Goal: Navigation & Orientation: Find specific page/section

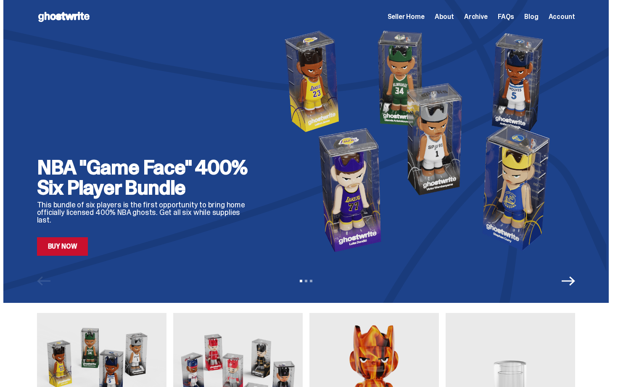
click at [481, 13] on span "Archive" at bounding box center [476, 16] width 24 height 7
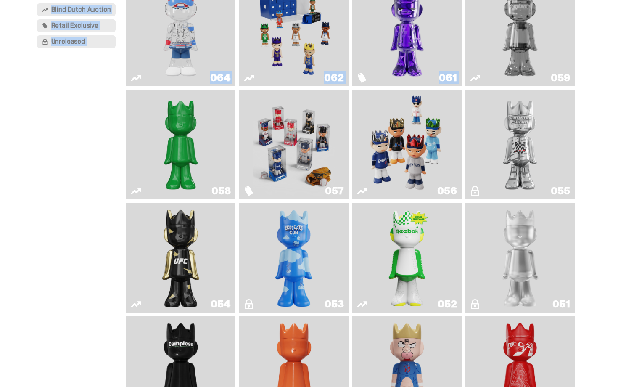
scroll to position [40, 0]
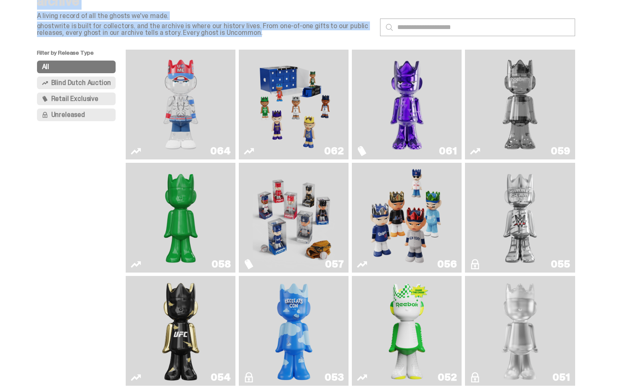
drag, startPoint x: 618, startPoint y: 33, endPoint x: 618, endPoint y: 22, distance: 10.9
click at [612, 37] on html "Open main menu Home Seller Home About Archive FAQs Blog Account Seller Home" at bounding box center [306, 153] width 612 height 387
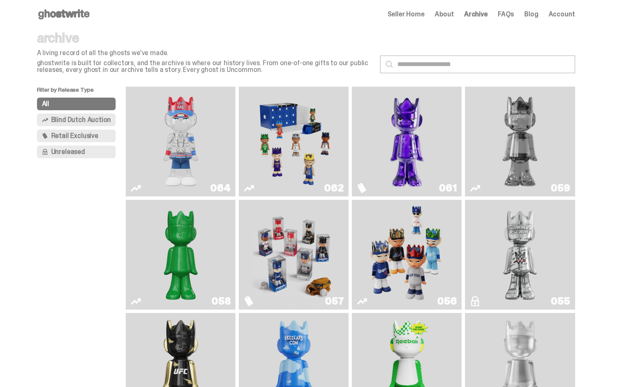
scroll to position [0, 0]
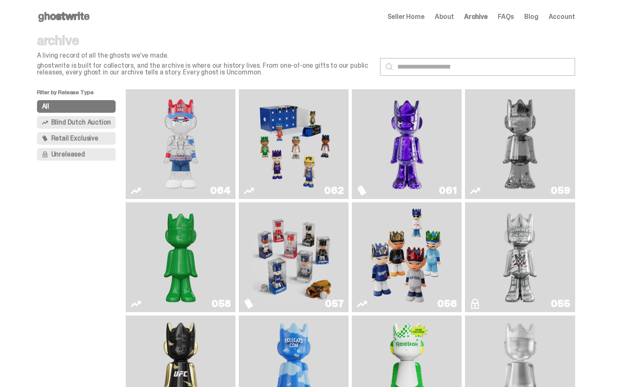
click at [62, 13] on use at bounding box center [63, 17] width 51 height 10
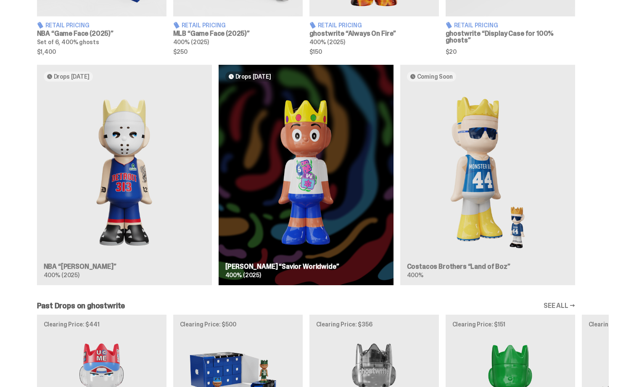
scroll to position [488, 0]
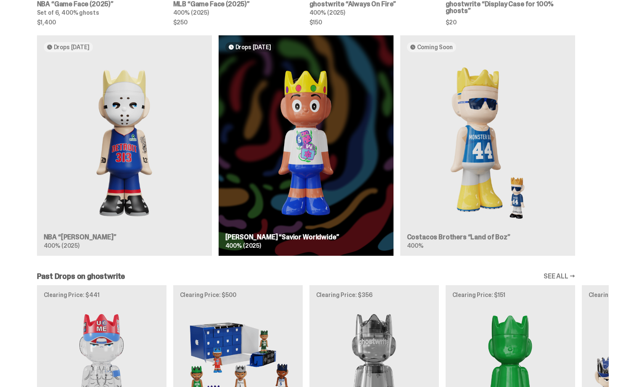
click at [254, 187] on div "Drops Oct 14 NBA “Eminem” 400% (2025) Drops Oct 21 Jae Tips “Savior Worldwide” …" at bounding box center [306, 148] width 606 height 227
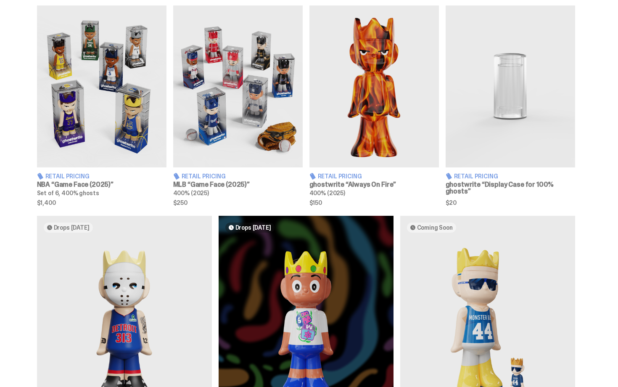
drag, startPoint x: 618, startPoint y: 175, endPoint x: 618, endPoint y: 37, distance: 137.5
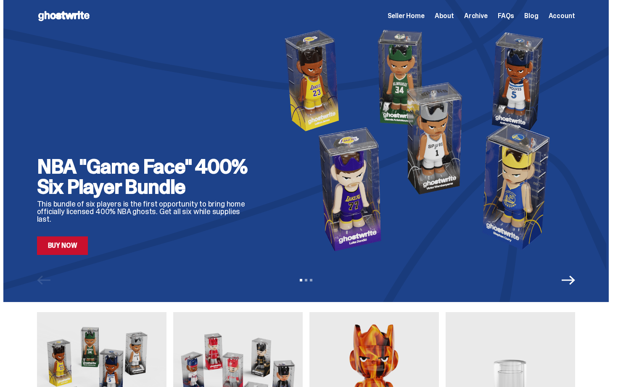
scroll to position [0, 0]
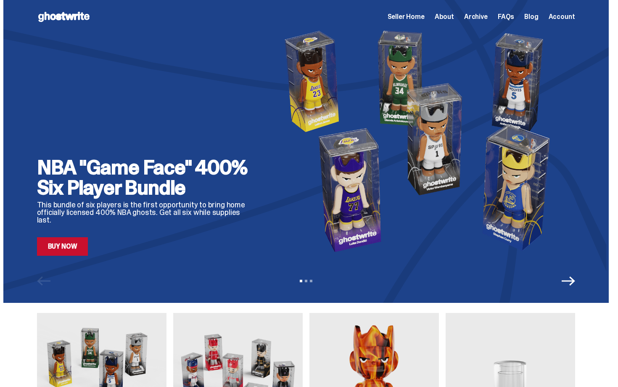
click at [425, 15] on span "Seller Home" at bounding box center [406, 16] width 37 height 7
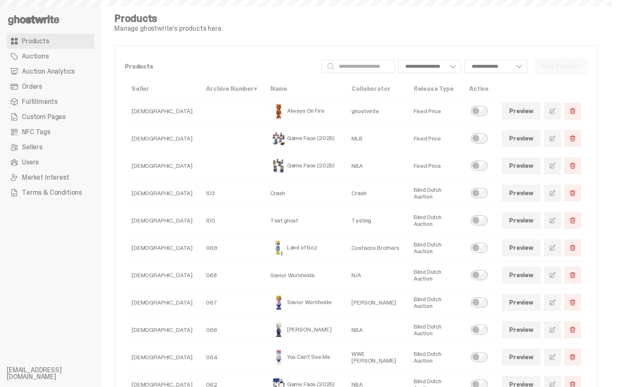
select select
click at [30, 84] on span "Orders" at bounding box center [32, 86] width 20 height 7
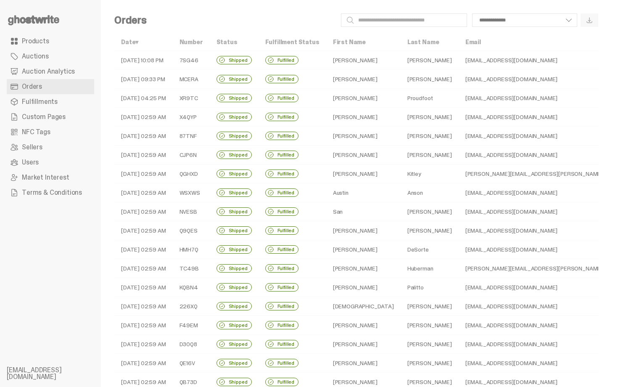
click at [23, 19] on use at bounding box center [33, 20] width 51 height 10
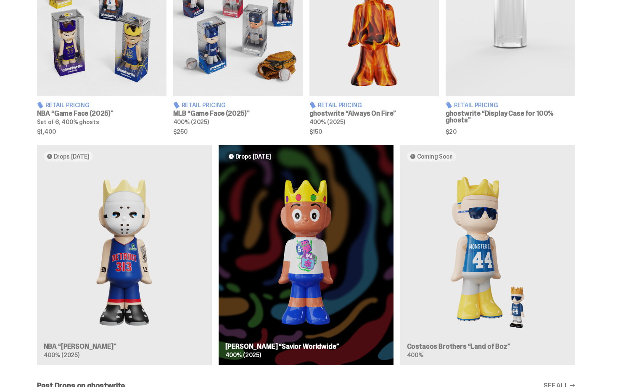
scroll to position [395, 0]
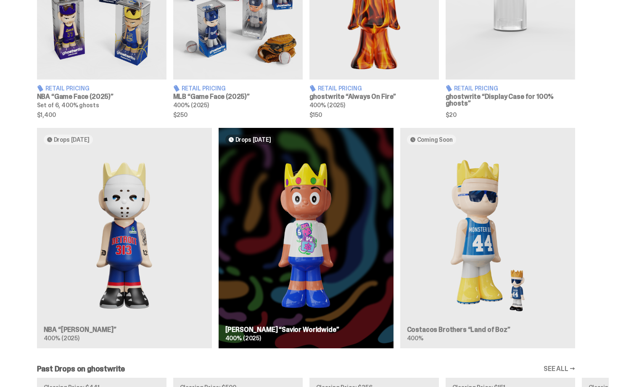
click at [150, 210] on div "Drops Oct 14 NBA “Eminem” 400% (2025) Drops Oct 21 Jae Tips “Savior Worldwide” …" at bounding box center [306, 241] width 606 height 227
click at [140, 227] on div "Drops Oct 14 NBA “Eminem” 400% (2025) Drops Oct 21 Jae Tips “Savior Worldwide” …" at bounding box center [306, 241] width 606 height 227
click at [313, 197] on div "Drops Oct 14 NBA “Eminem” 400% (2025) Drops Oct 21 Jae Tips “Savior Worldwide” …" at bounding box center [306, 241] width 606 height 227
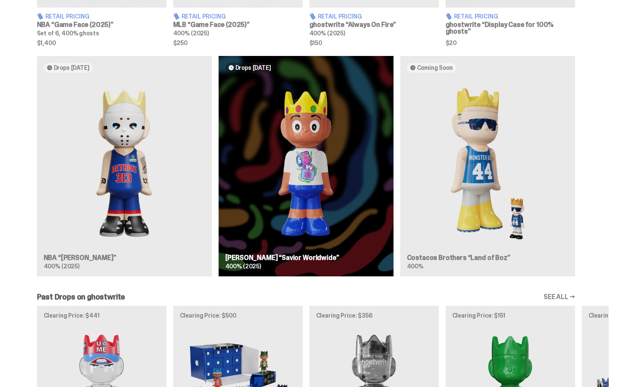
scroll to position [450, 0]
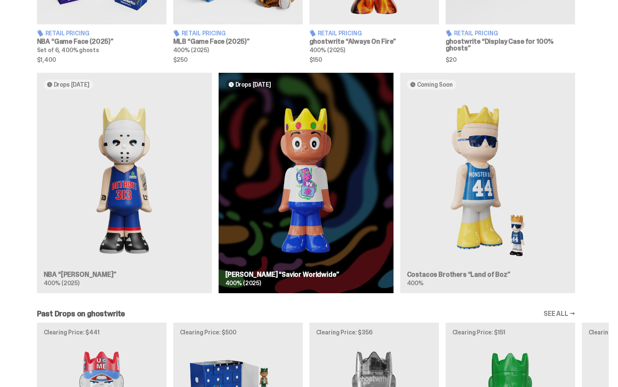
click at [502, 124] on div "Drops Oct 14 NBA “Eminem” 400% (2025) Drops Oct 21 Jae Tips “Savior Worldwide” …" at bounding box center [306, 186] width 606 height 227
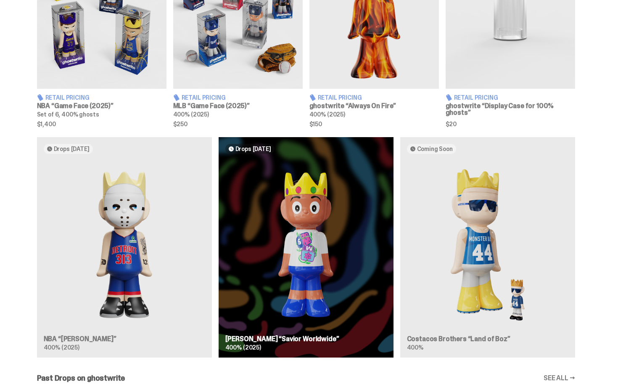
scroll to position [383, 0]
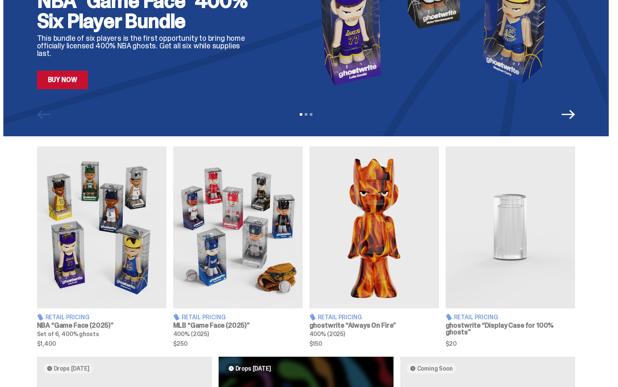
drag, startPoint x: 618, startPoint y: 216, endPoint x: 618, endPoint y: 107, distance: 108.5
click at [612, 107] on html "Open main menu Home Seller Home About Archive FAQs Blog Account Seller Home" at bounding box center [306, 26] width 612 height 387
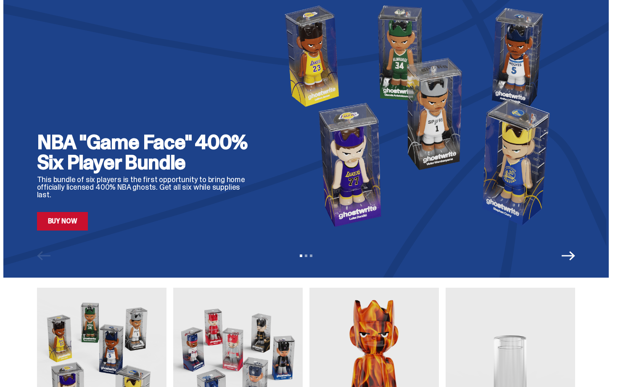
scroll to position [0, 0]
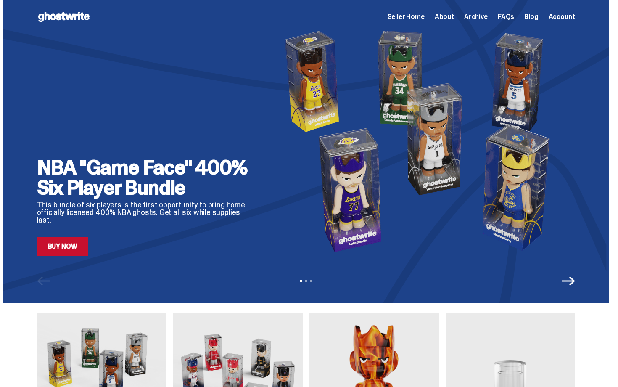
click at [569, 286] on icon "Next" at bounding box center [568, 280] width 13 height 13
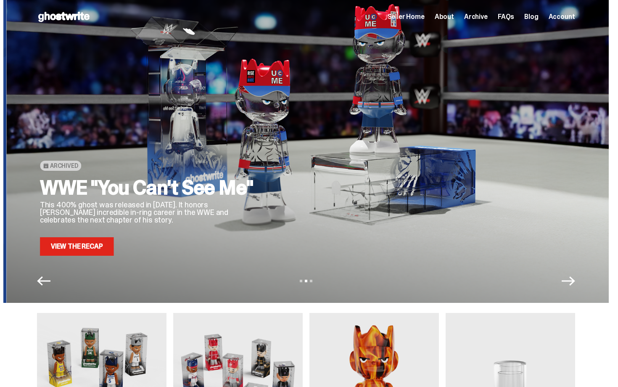
click at [569, 286] on icon "Next" at bounding box center [568, 280] width 13 height 13
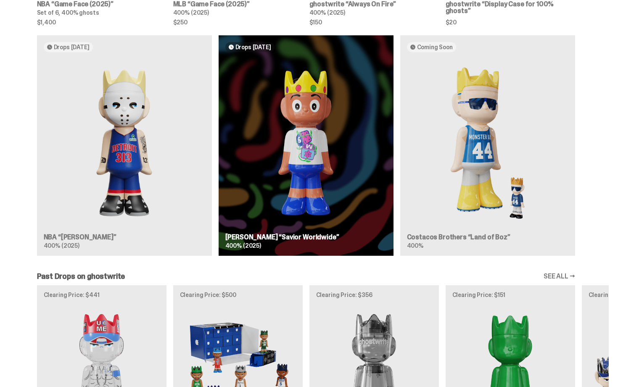
drag, startPoint x: 618, startPoint y: 87, endPoint x: 605, endPoint y: 170, distance: 84.2
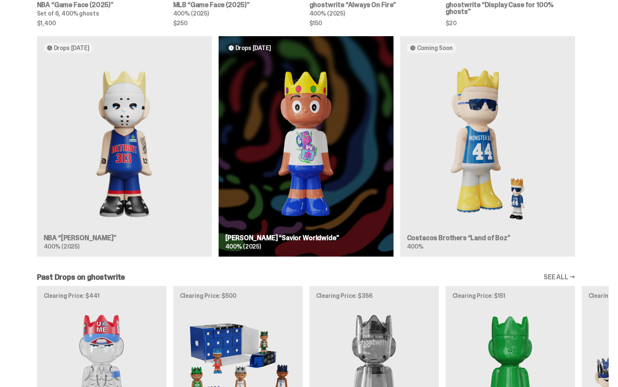
click at [589, 135] on div "Drops Oct 14 NBA “Eminem” 400% (2025) Drops Oct 21 Jae Tips “Savior Worldwide” …" at bounding box center [306, 149] width 606 height 227
click at [474, 130] on div "Drops Oct 14 NBA “Eminem” 400% (2025) Drops Oct 21 Jae Tips “Savior Worldwide” …" at bounding box center [306, 149] width 606 height 227
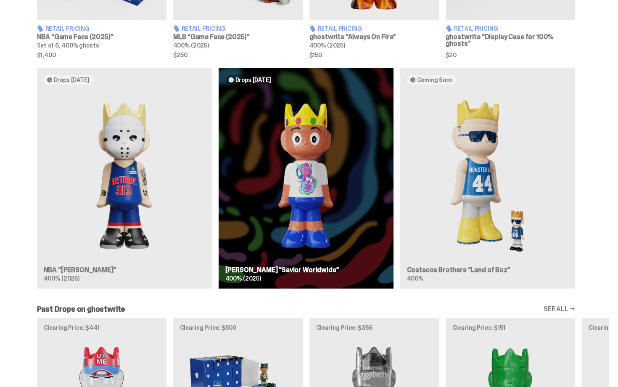
scroll to position [453, 0]
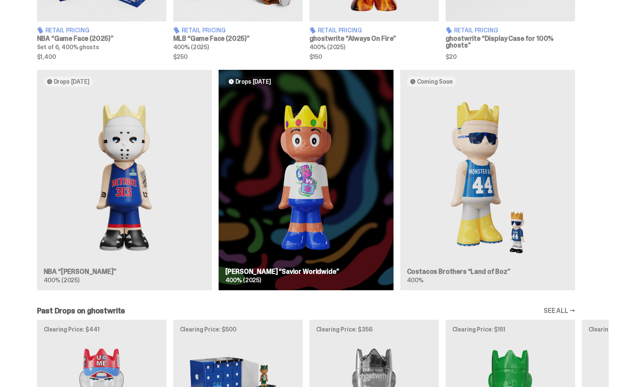
click at [485, 108] on div "Drops Oct 14 NBA “Eminem” 400% (2025) Drops Oct 21 Jae Tips “Savior Worldwide” …" at bounding box center [306, 183] width 606 height 227
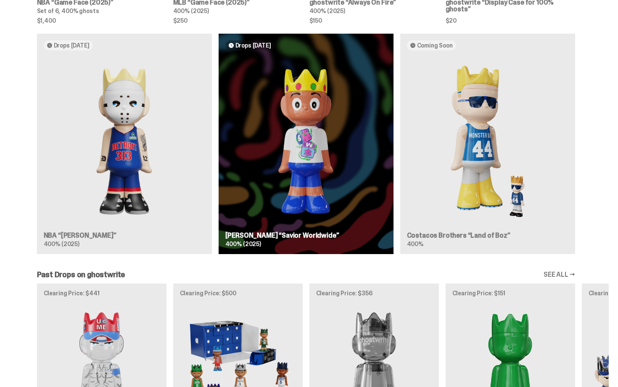
scroll to position [487, 0]
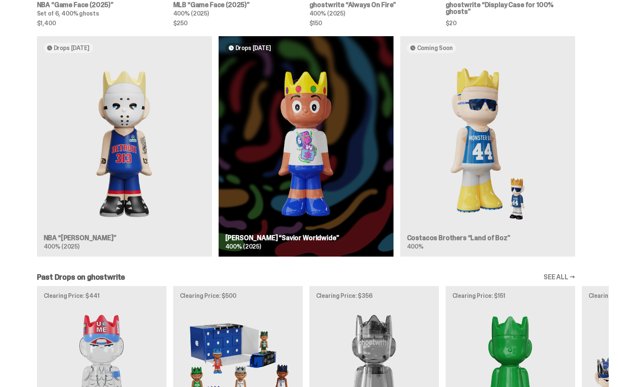
click at [553, 103] on div "Drops Oct 14 NBA “Eminem” 400% (2025) Drops Oct 21 Jae Tips “Savior Worldwide” …" at bounding box center [306, 149] width 606 height 227
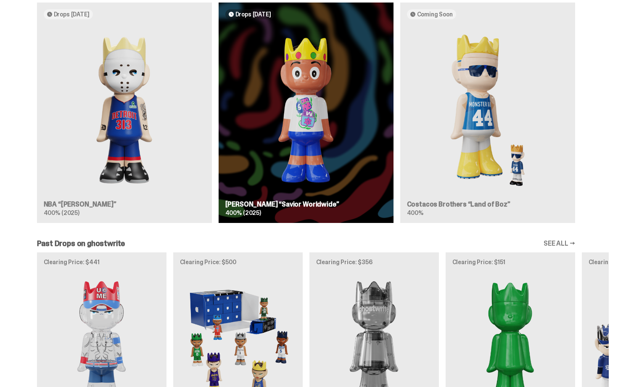
scroll to position [504, 0]
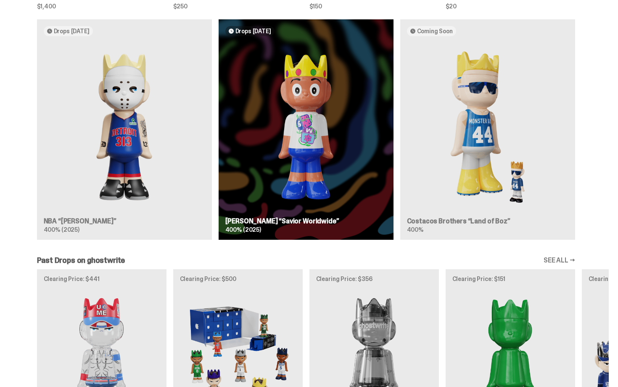
click at [487, 97] on div "Drops Oct 14 NBA “Eminem” 400% (2025) Drops Oct 21 Jae Tips “Savior Worldwide” …" at bounding box center [306, 132] width 606 height 227
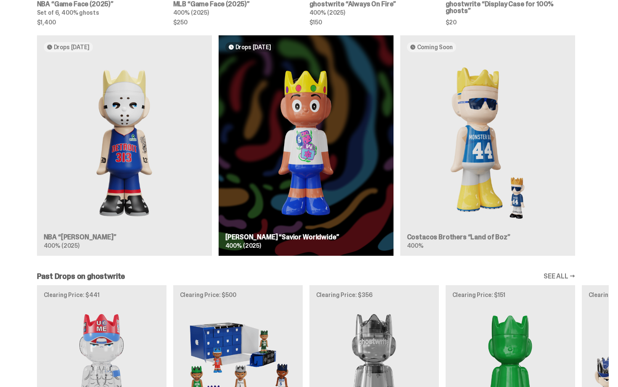
scroll to position [487, 0]
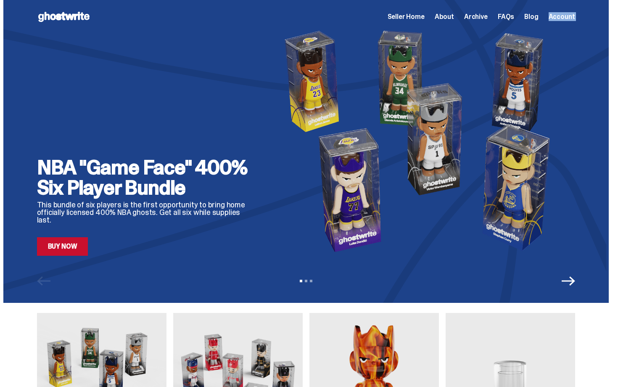
drag, startPoint x: 618, startPoint y: 103, endPoint x: 616, endPoint y: -14, distance: 117.7
click at [612, 0] on html "Open main menu Home Seller Home About Archive FAQs Blog Account Seller Home" at bounding box center [306, 193] width 612 height 387
